Goal: Task Accomplishment & Management: Manage account settings

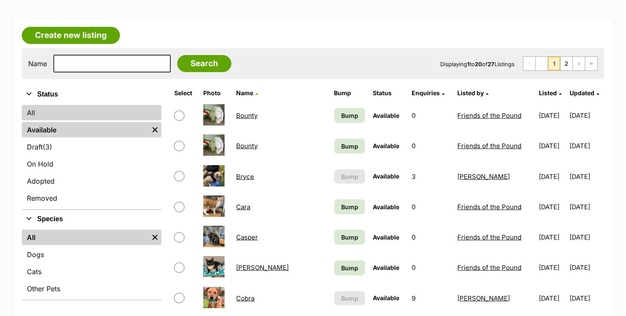
scroll to position [128, 0]
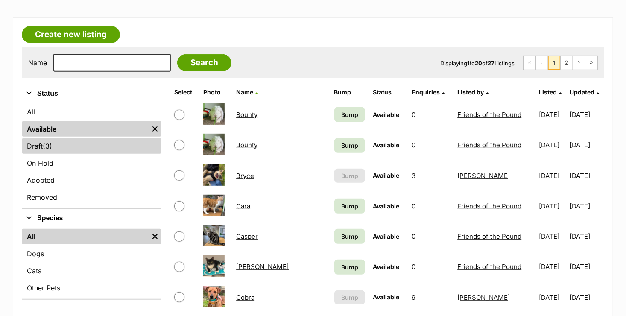
click at [46, 143] on span "(3)" at bounding box center [47, 146] width 9 height 10
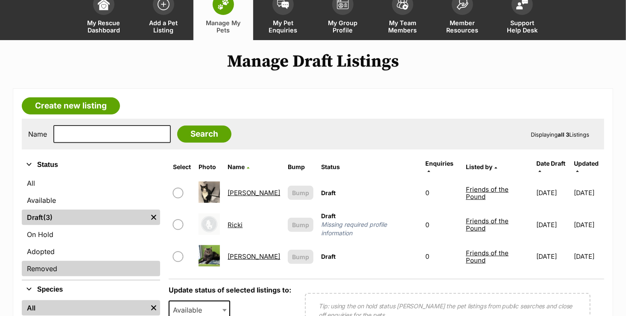
scroll to position [128, 0]
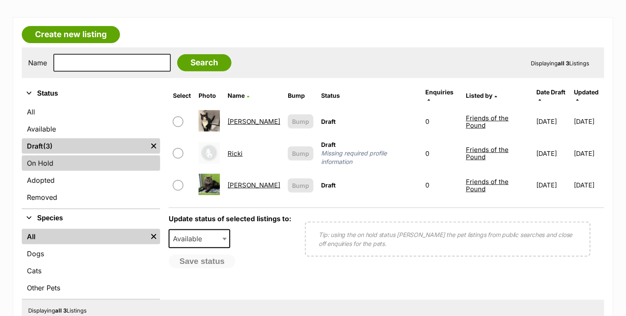
click at [78, 167] on link "On Hold" at bounding box center [91, 162] width 138 height 15
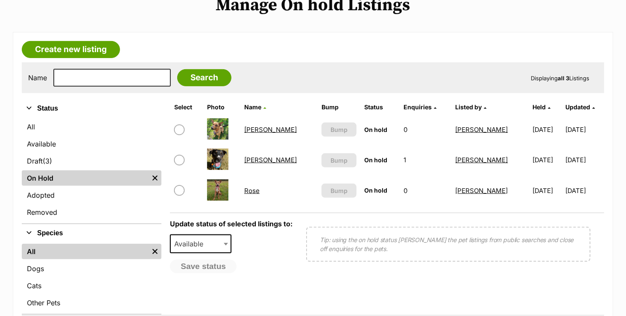
scroll to position [128, 0]
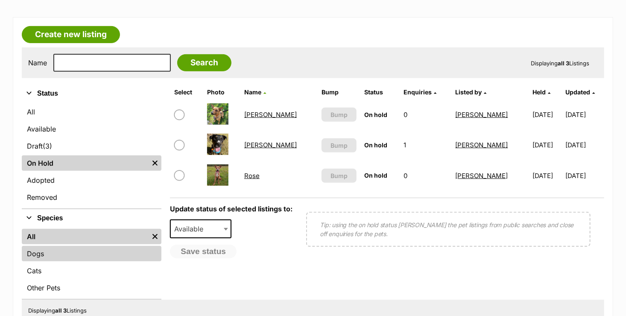
click at [87, 256] on link "Dogs" at bounding box center [92, 253] width 140 height 15
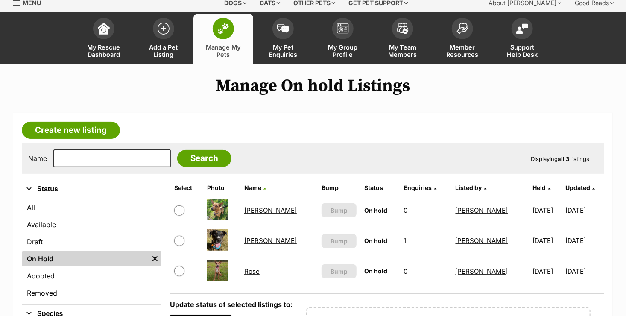
scroll to position [128, 0]
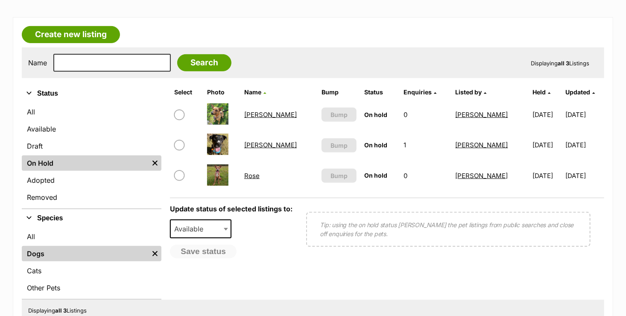
click at [254, 141] on link "Myles" at bounding box center [270, 145] width 52 height 8
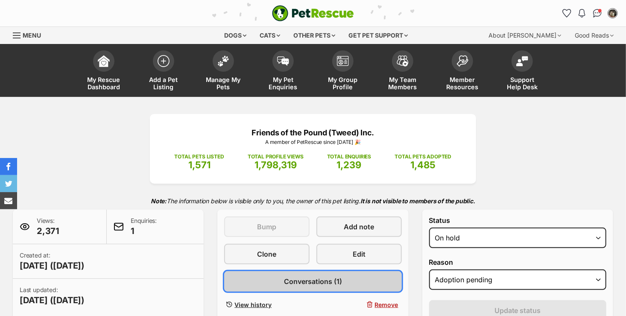
click at [320, 276] on span "Conversations (1)" at bounding box center [313, 281] width 58 height 10
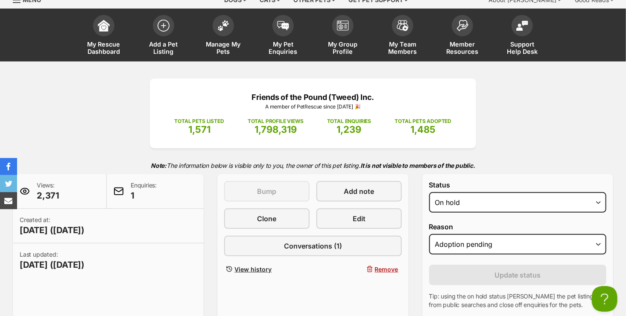
scroll to position [85, 0]
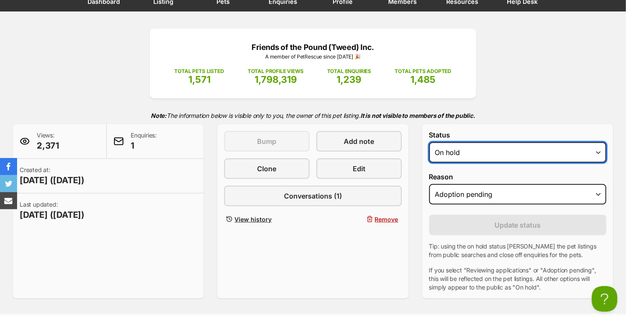
click at [596, 150] on select "Draft - not available as listing has enquires Available On hold Adopted" at bounding box center [517, 152] width 177 height 20
select select "rehomed"
click at [429, 142] on select "Draft - not available as listing has enquires Available On hold Adopted" at bounding box center [517, 152] width 177 height 20
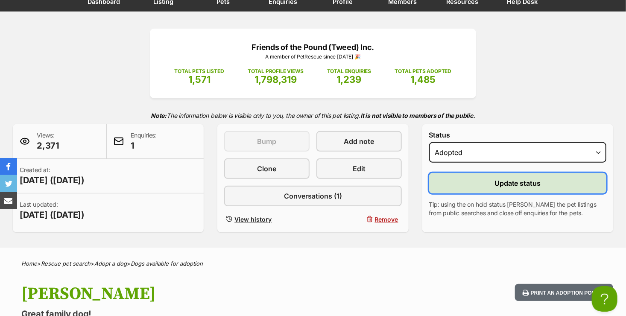
click at [500, 185] on span "Update status" at bounding box center [517, 183] width 47 height 10
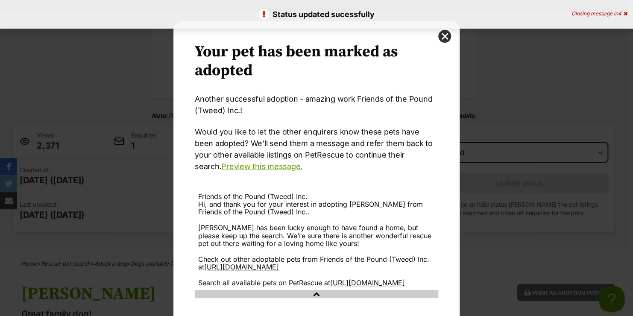
scroll to position [66, 0]
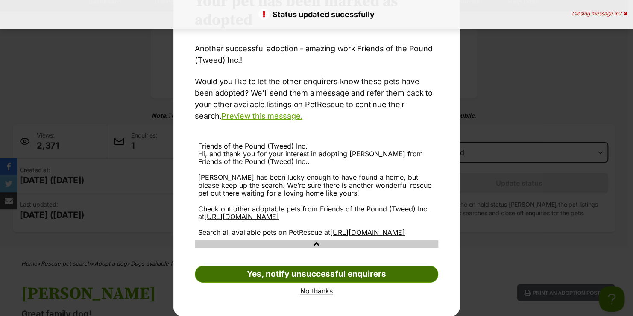
click at [341, 274] on link "Yes, notify unsuccessful enquirers" at bounding box center [316, 273] width 243 height 17
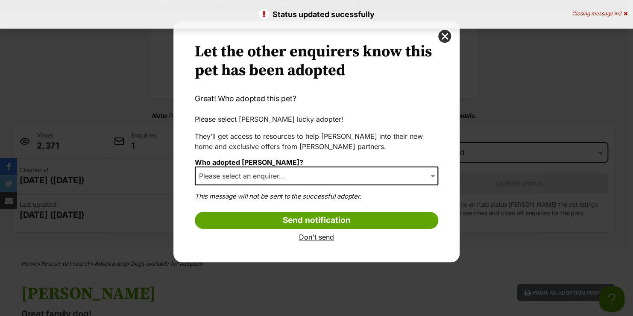
scroll to position [0, 0]
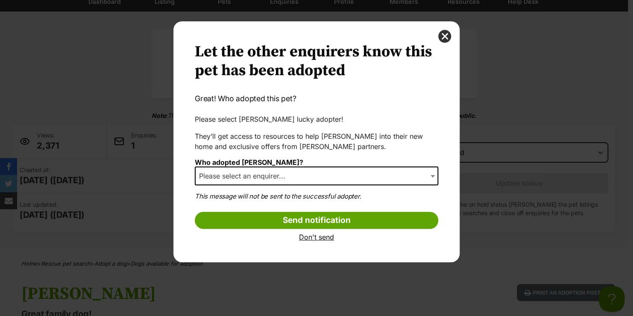
click at [432, 171] on span "Dialog Window - Close (Press escape to close)" at bounding box center [433, 175] width 9 height 19
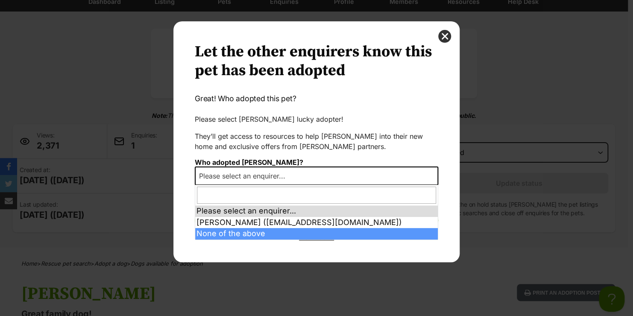
select select "other"
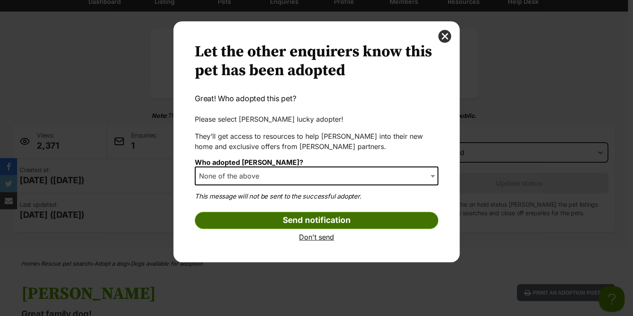
click at [352, 219] on input "Send notification" at bounding box center [316, 220] width 243 height 17
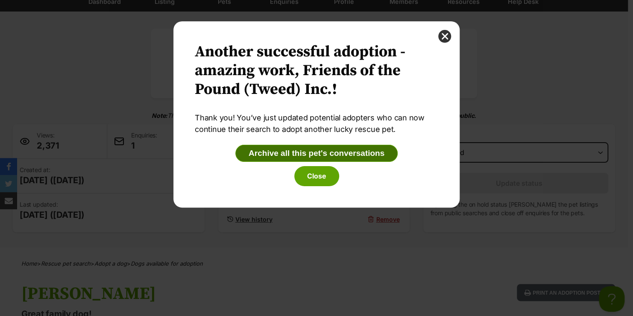
click at [285, 149] on button "Archive all this pet's conversations" at bounding box center [316, 153] width 162 height 17
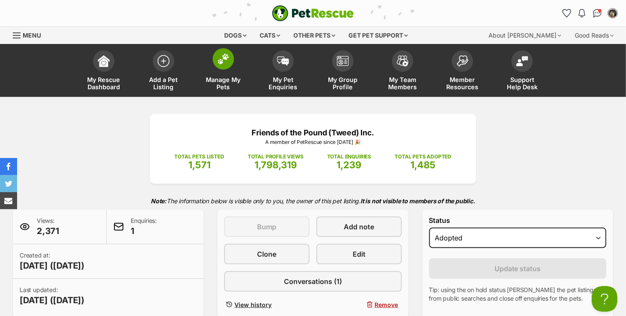
click at [226, 80] on span "Manage My Pets" at bounding box center [223, 83] width 38 height 15
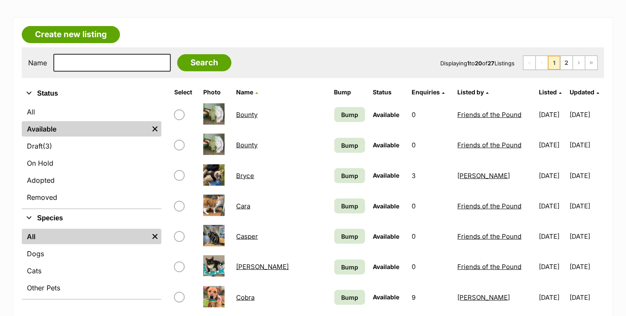
scroll to position [171, 0]
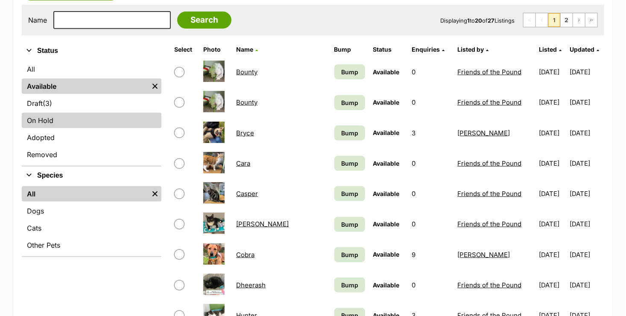
click at [112, 115] on link "On Hold" at bounding box center [92, 120] width 140 height 15
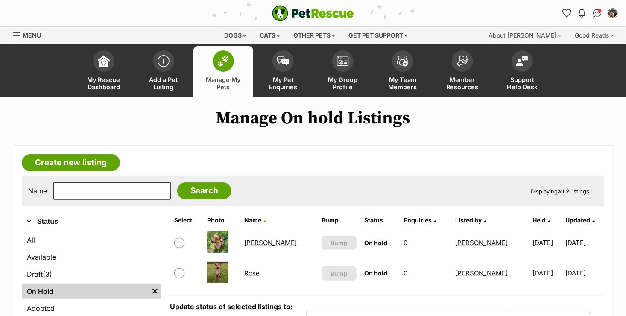
click at [250, 271] on link "Rose" at bounding box center [251, 273] width 15 height 8
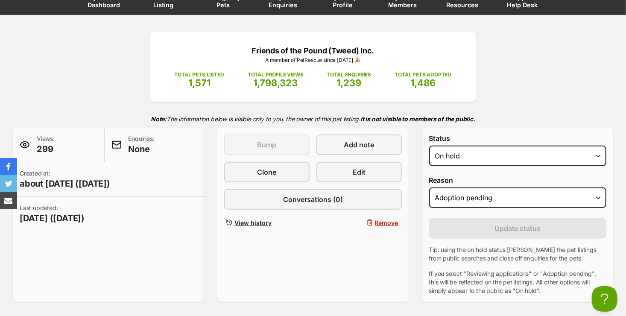
scroll to position [171, 0]
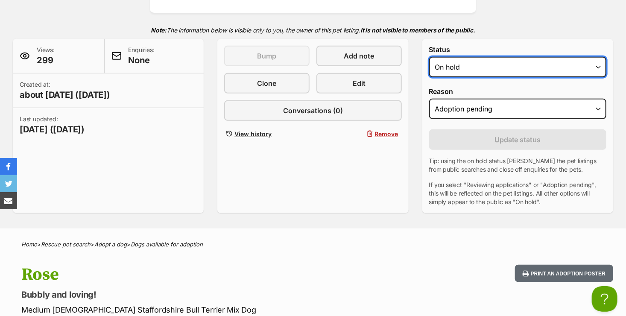
click at [600, 66] on select "Draft Available On hold Adopted" at bounding box center [517, 67] width 177 height 20
select select "rehomed"
click at [429, 57] on select "Draft Available On hold Adopted" at bounding box center [517, 67] width 177 height 20
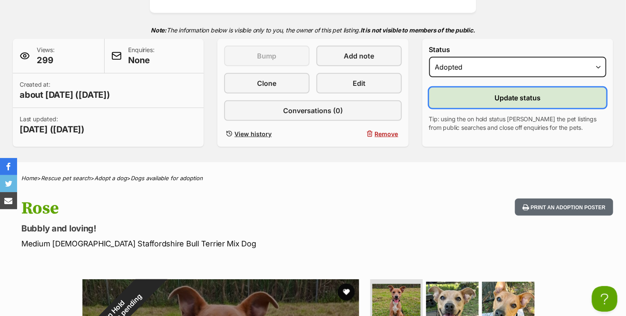
click at [494, 97] on button "Update status" at bounding box center [517, 97] width 177 height 20
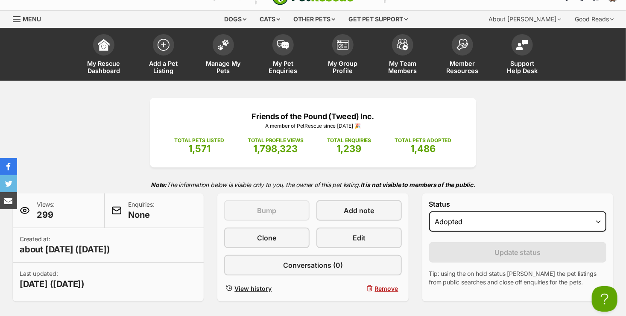
scroll to position [0, 0]
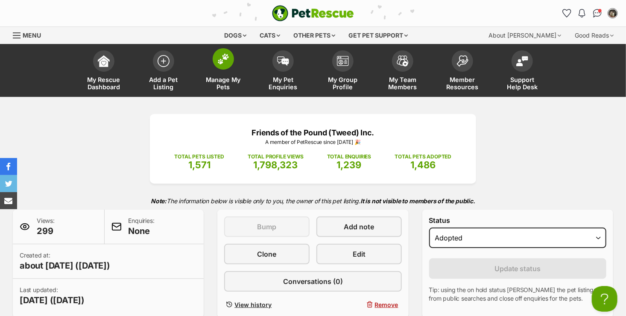
click at [223, 79] on span "Manage My Pets" at bounding box center [223, 83] width 38 height 15
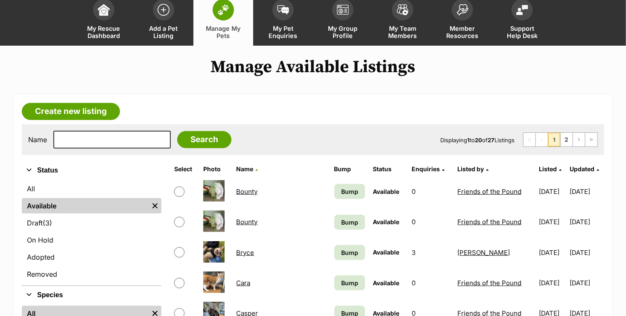
scroll to position [171, 0]
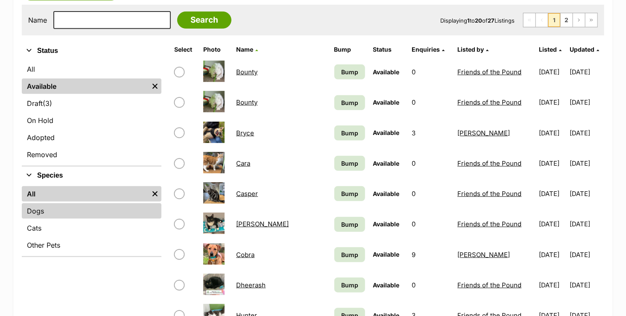
click at [76, 204] on link "Dogs" at bounding box center [92, 210] width 140 height 15
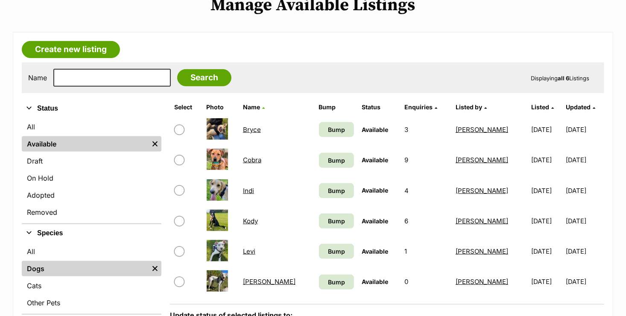
scroll to position [128, 0]
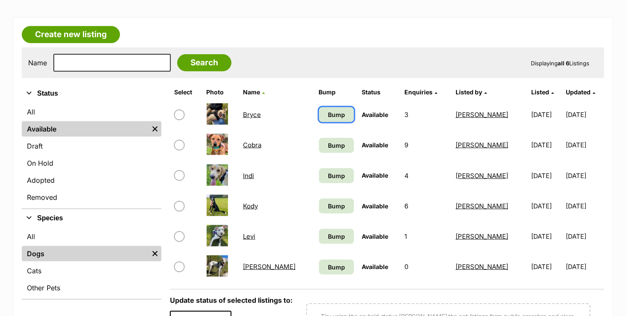
click at [328, 113] on span "Bump" at bounding box center [336, 114] width 17 height 9
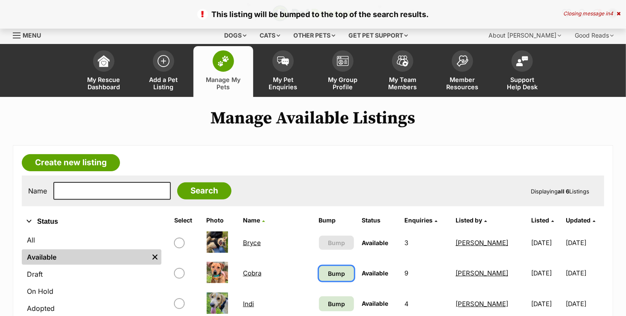
click at [328, 270] on span "Bump" at bounding box center [336, 273] width 17 height 9
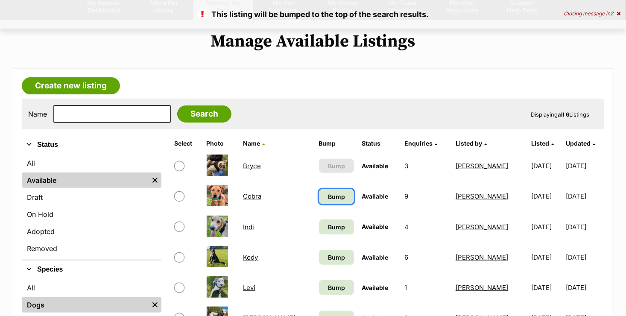
scroll to position [85, 0]
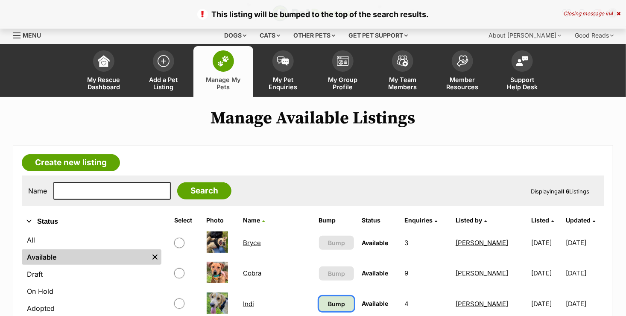
click at [328, 301] on span "Bump" at bounding box center [336, 303] width 17 height 9
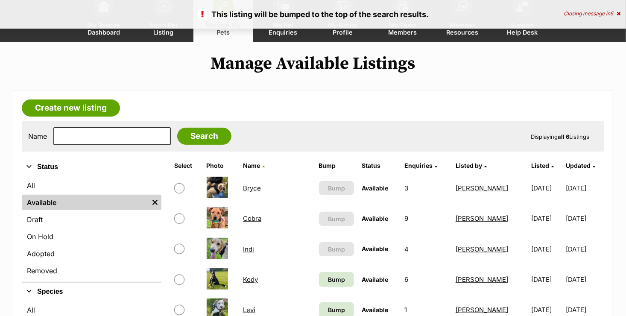
scroll to position [171, 0]
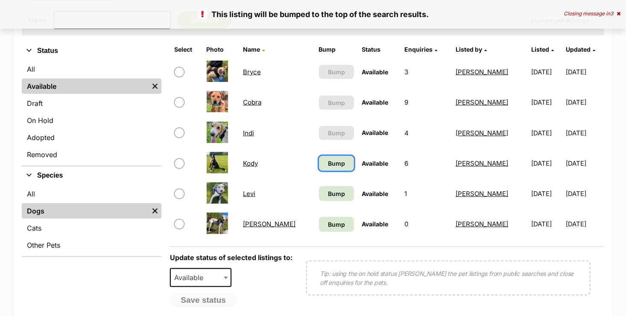
click at [328, 160] on span "Bump" at bounding box center [336, 163] width 17 height 9
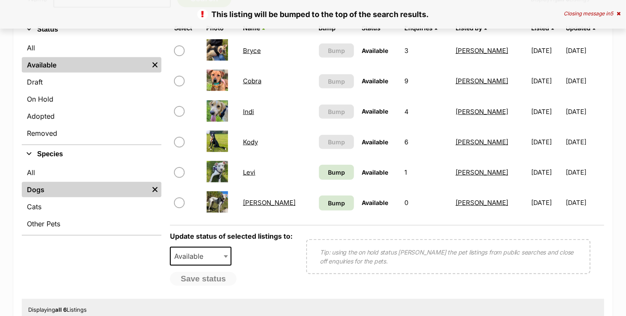
scroll to position [213, 0]
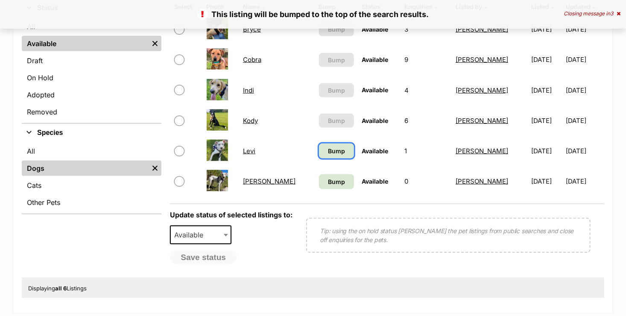
click at [328, 150] on span "Bump" at bounding box center [336, 150] width 17 height 9
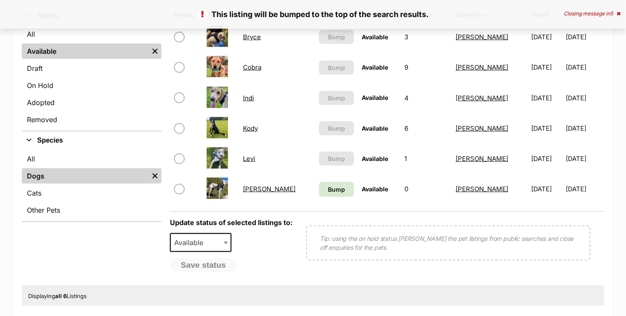
scroll to position [213, 0]
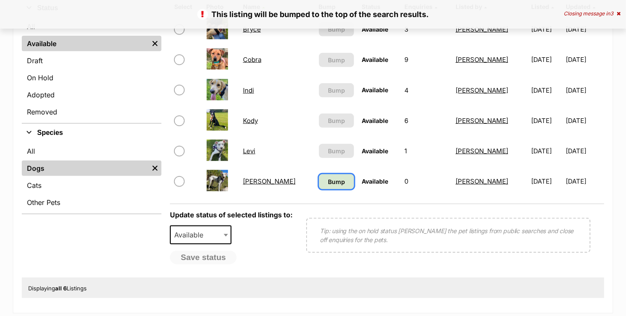
click at [328, 181] on span "Bump" at bounding box center [336, 181] width 17 height 9
